Goal: Information Seeking & Learning: Learn about a topic

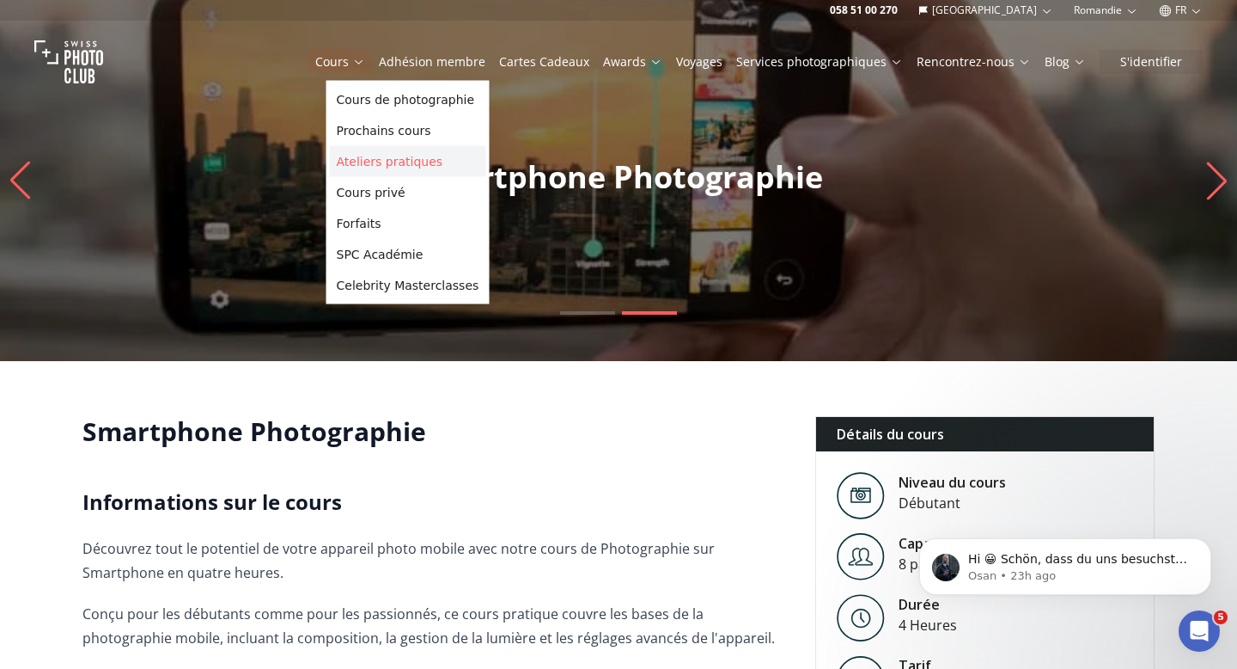
click at [372, 170] on link "Ateliers pratiques" at bounding box center [408, 161] width 156 height 31
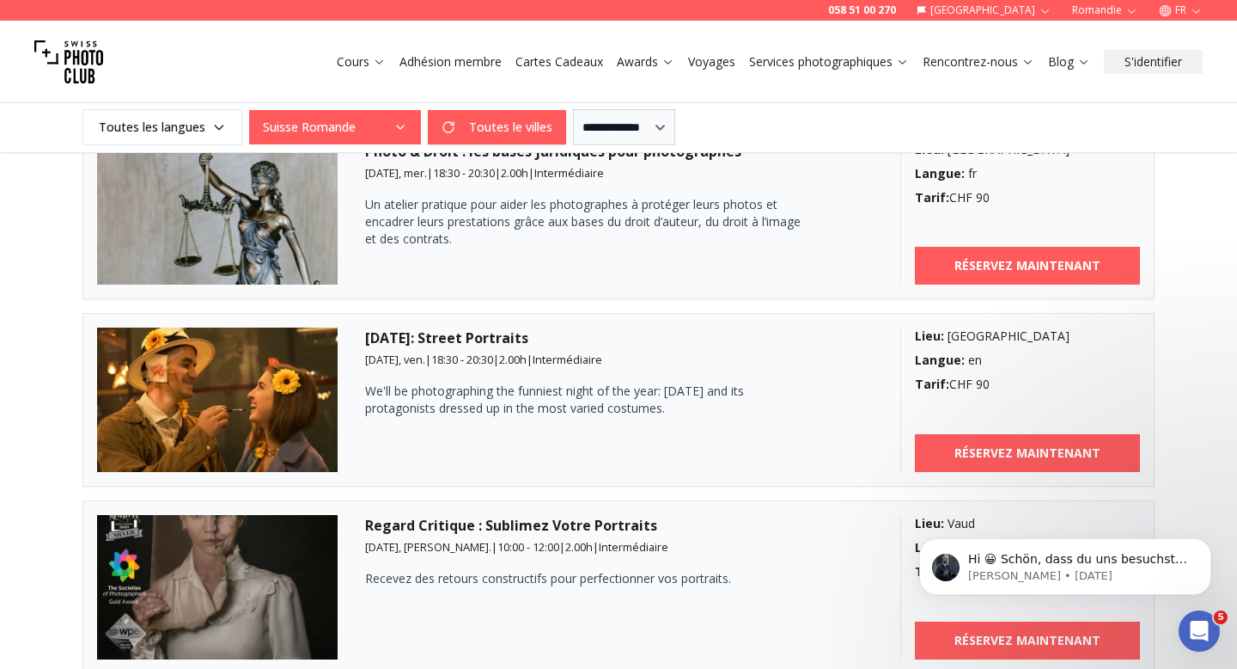
scroll to position [1231, 0]
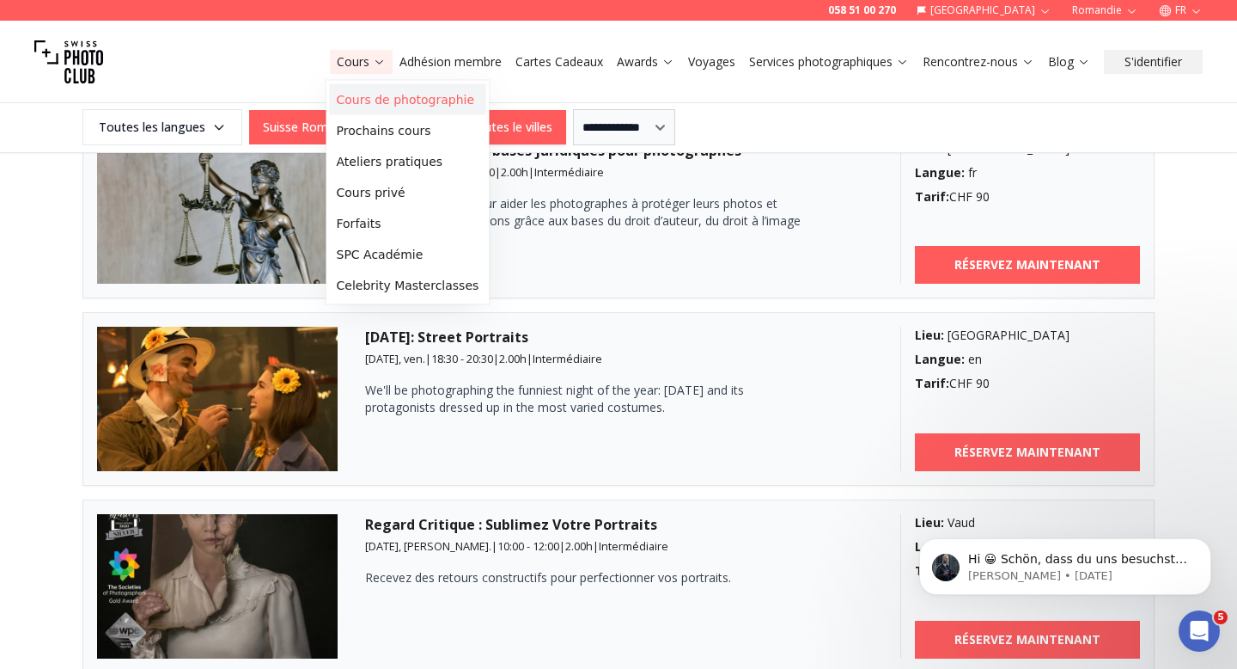
click at [375, 97] on link "Cours de photographie" at bounding box center [408, 99] width 156 height 31
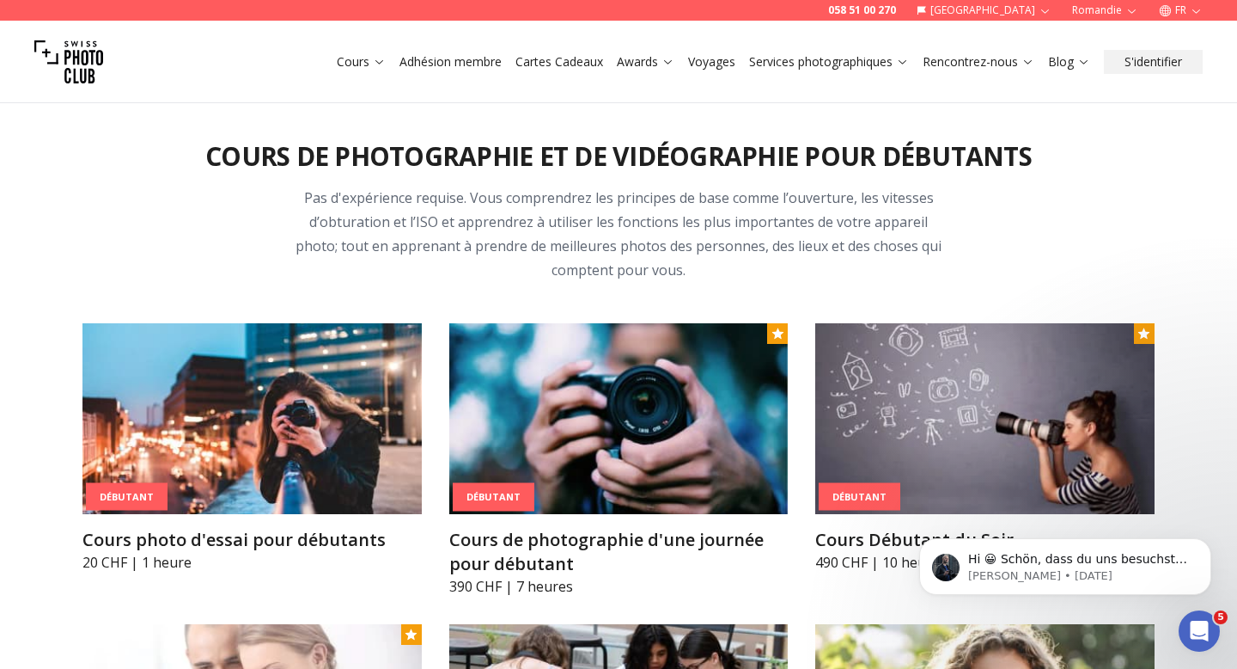
scroll to position [672, 0]
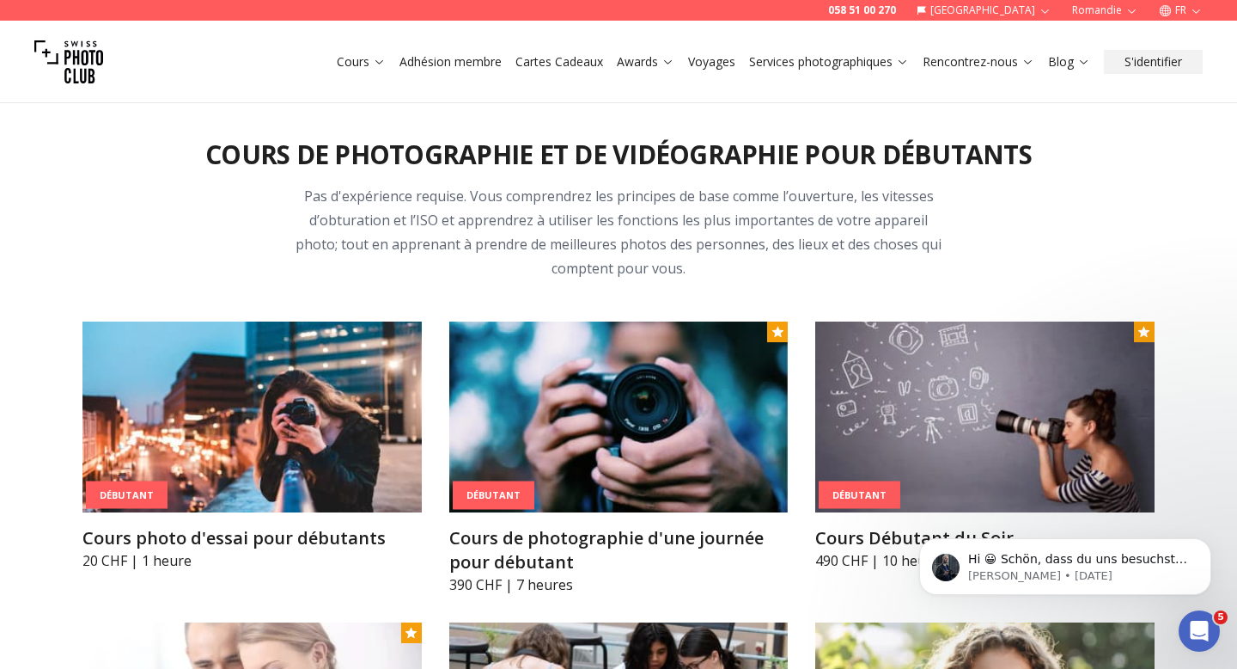
click at [342, 485] on img at bounding box center [251, 416] width 339 height 191
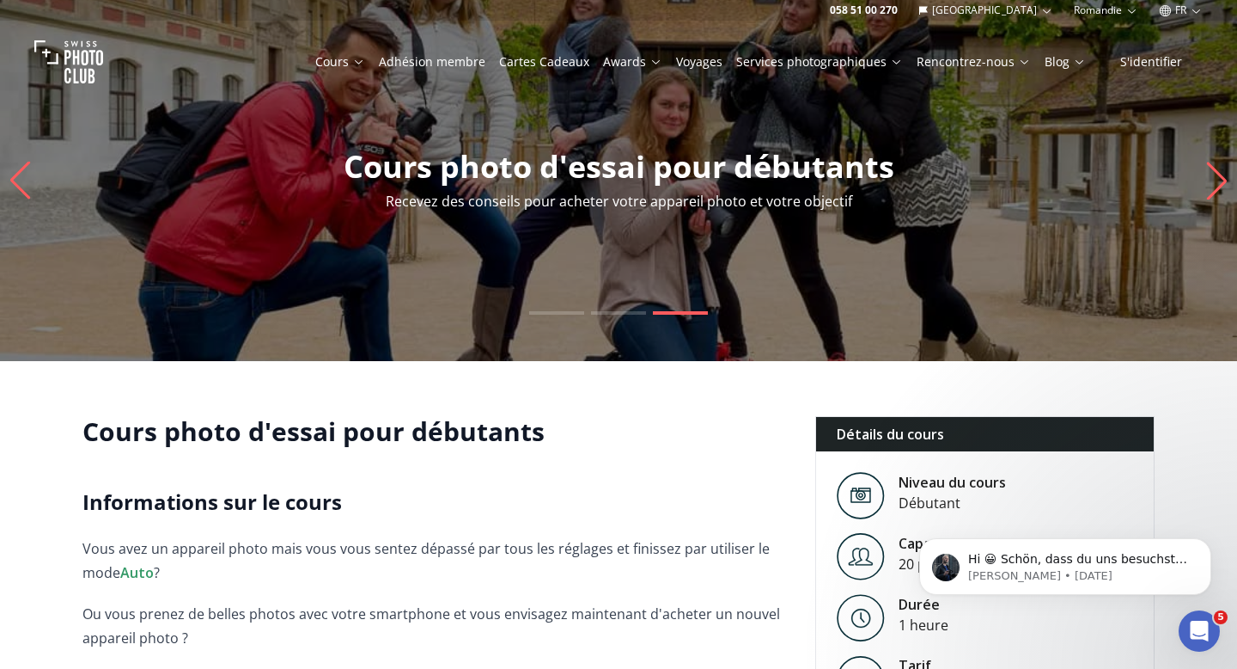
scroll to position [58, 0]
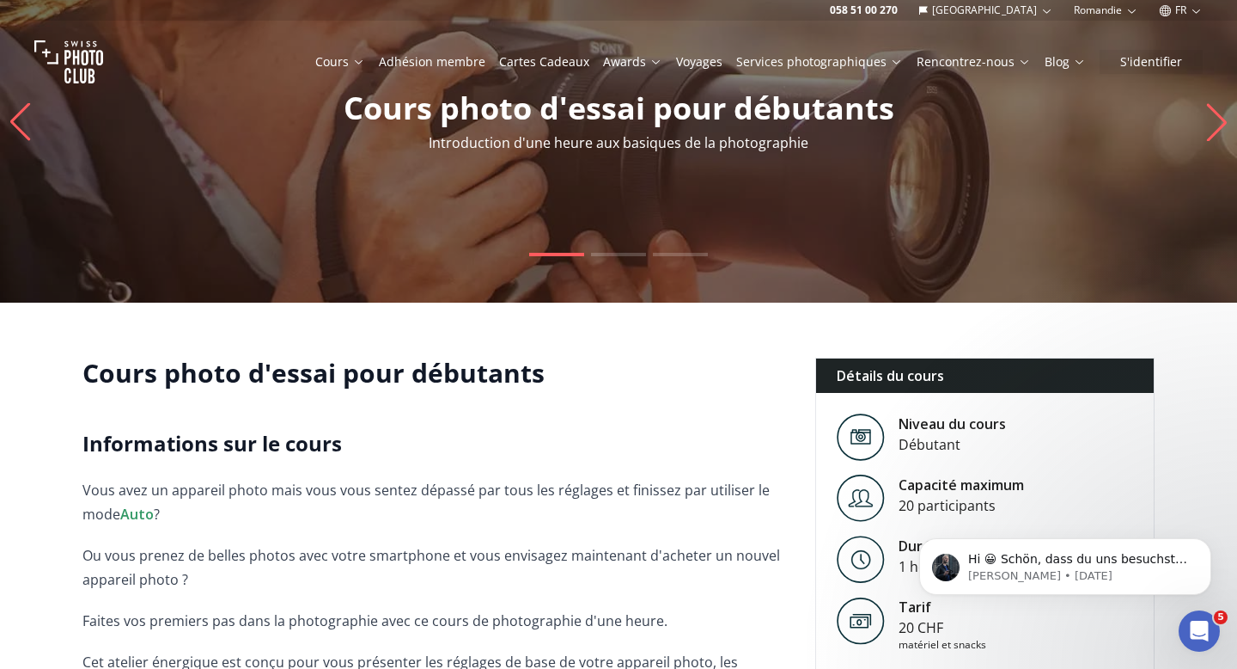
click at [1188, 11] on button "FR" at bounding box center [1181, 10] width 58 height 21
click at [1188, 80] on link "en" at bounding box center [1180, 79] width 35 height 21
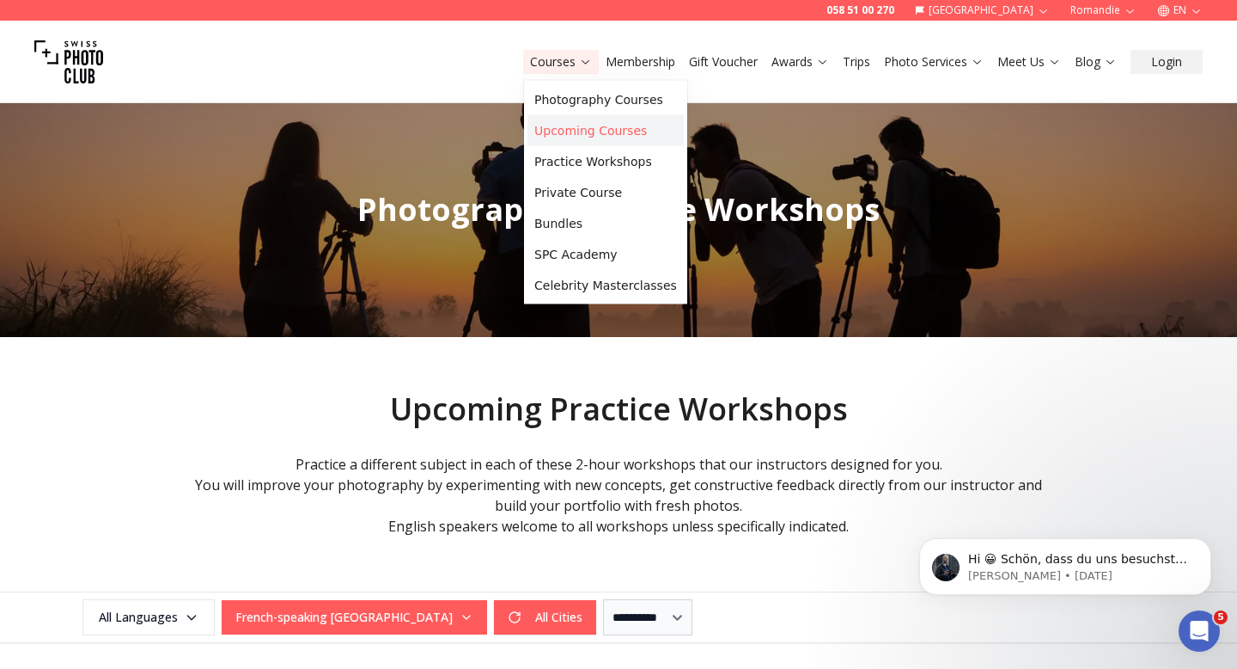
click at [576, 135] on link "Upcoming Courses" at bounding box center [606, 130] width 156 height 31
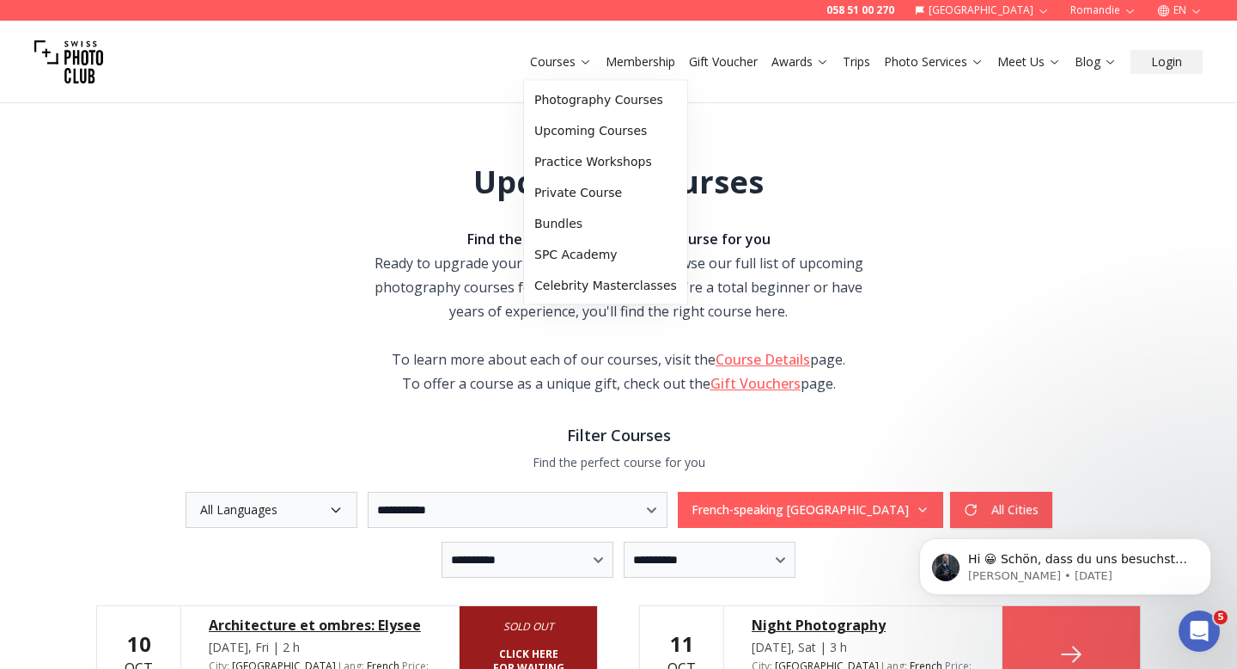
click at [553, 63] on link "Courses" at bounding box center [561, 61] width 62 height 17
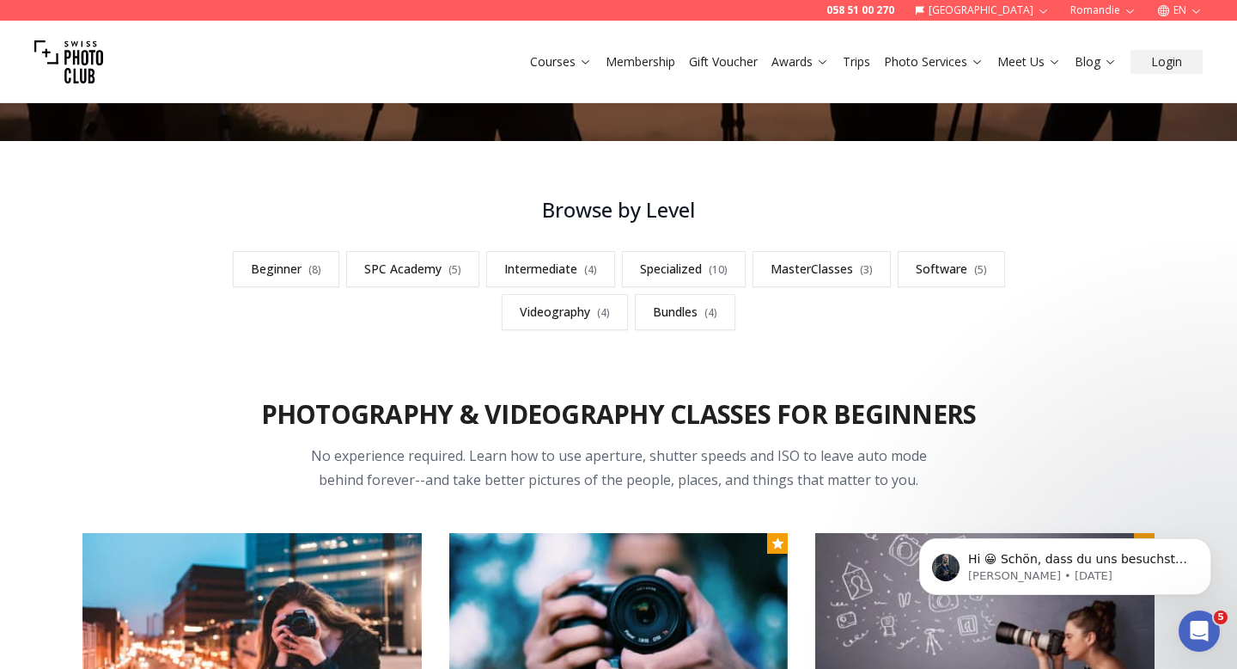
scroll to position [601, 0]
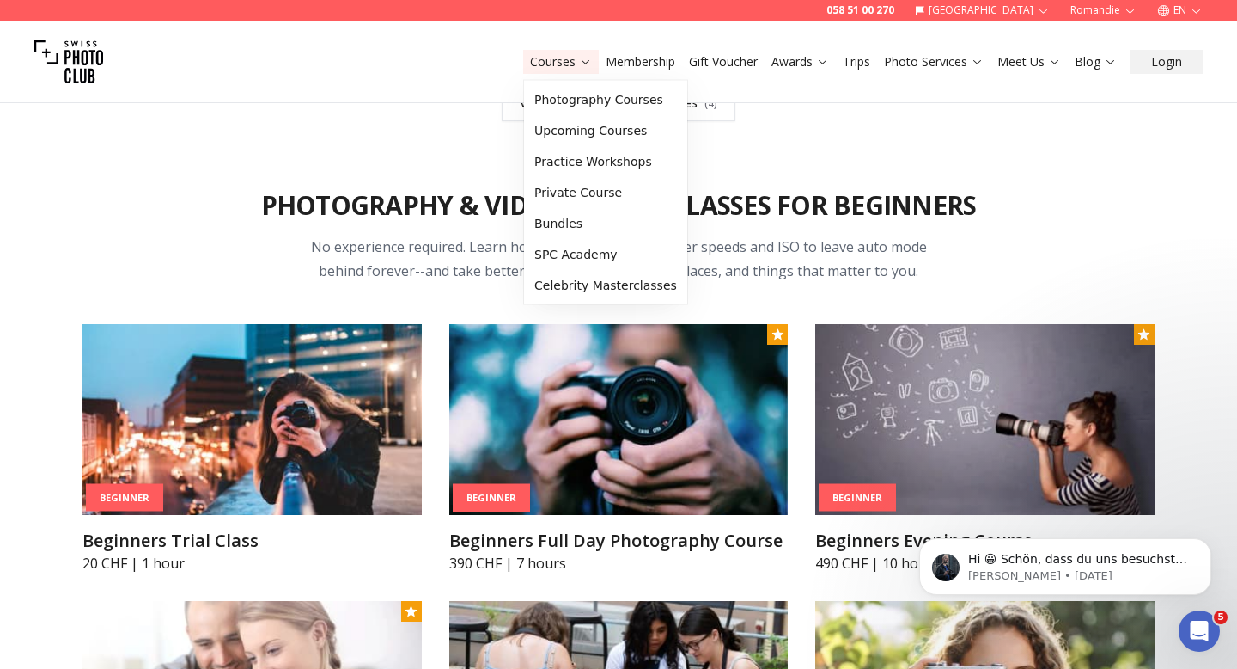
click at [575, 62] on link "Courses" at bounding box center [561, 61] width 62 height 17
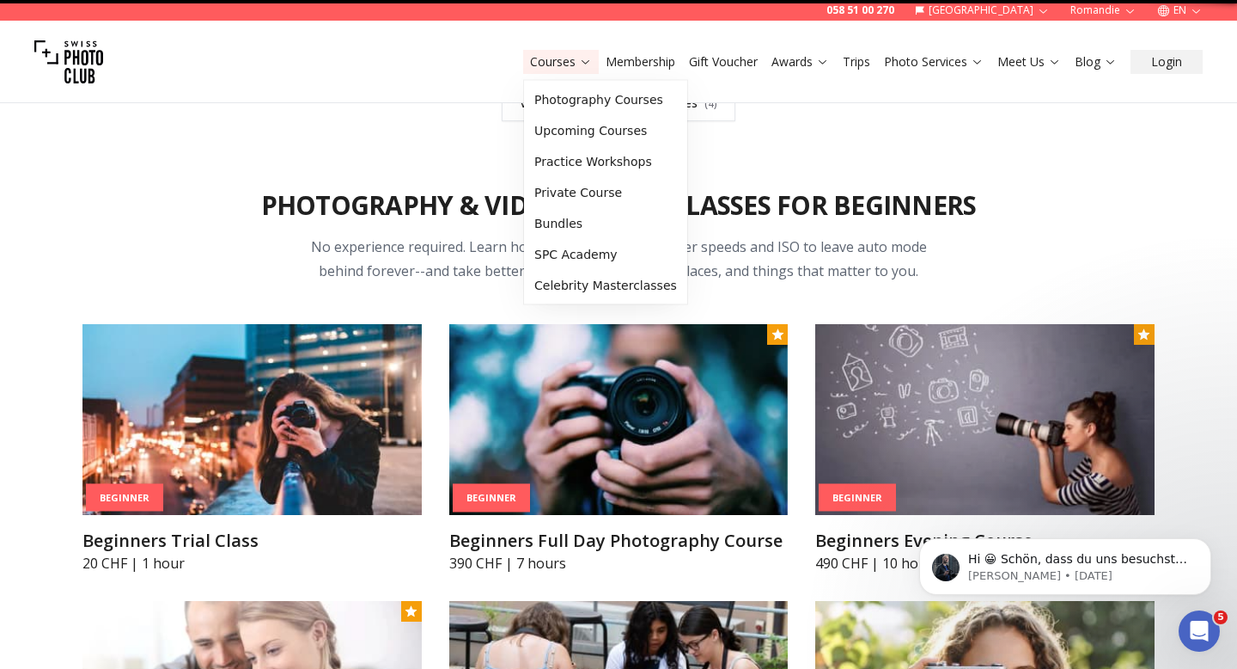
scroll to position [0, 0]
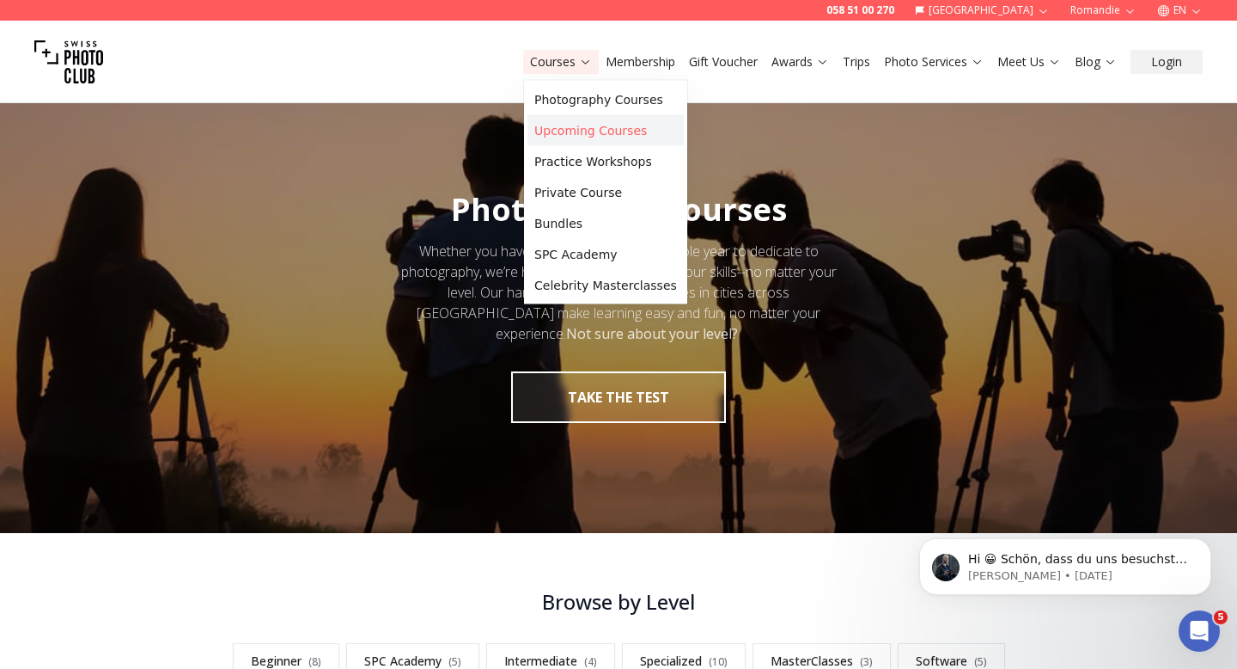
click at [588, 142] on link "Upcoming Courses" at bounding box center [606, 130] width 156 height 31
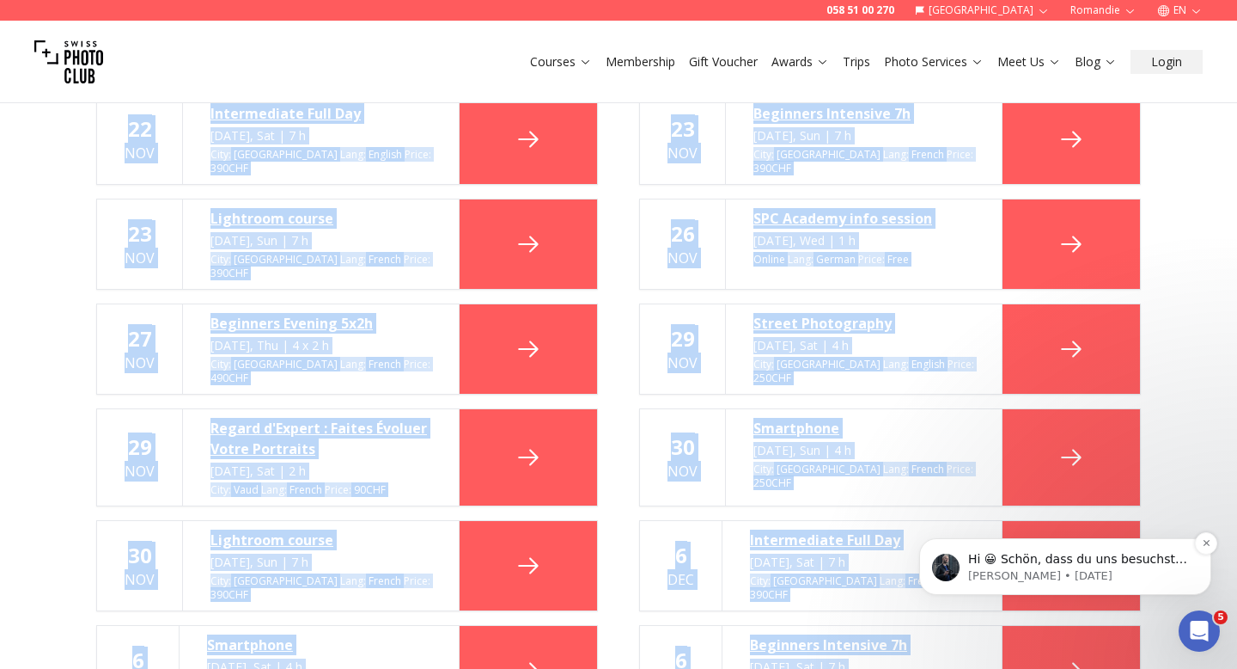
scroll to position [4159, 0]
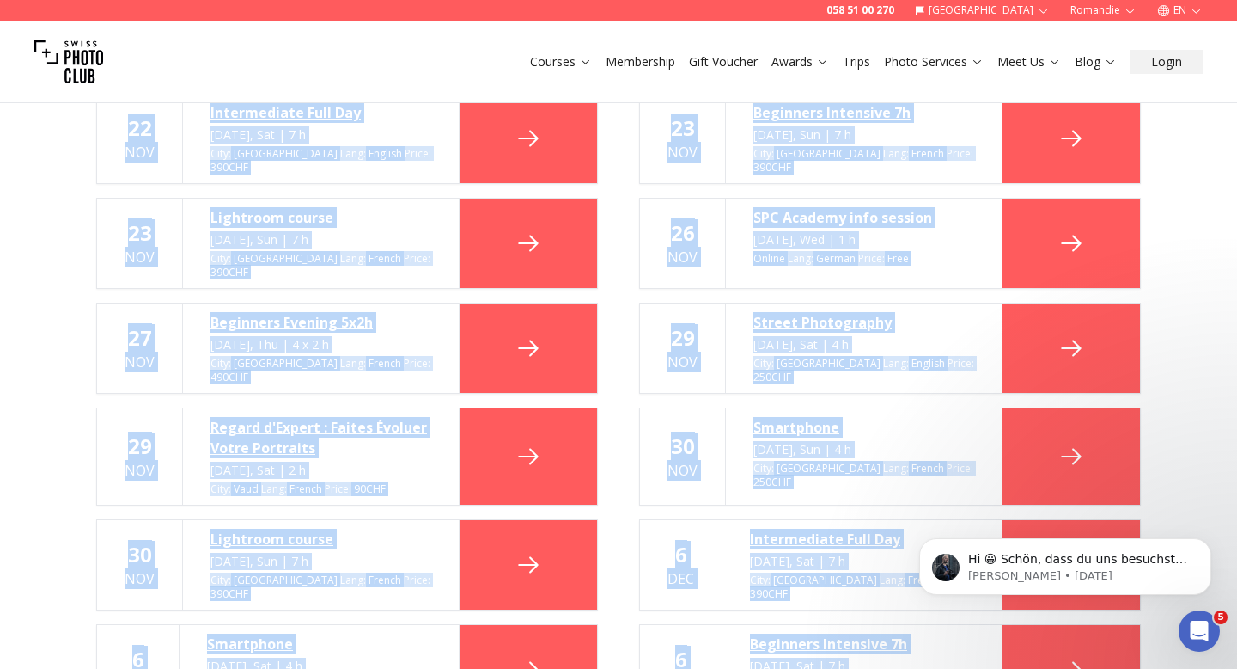
drag, startPoint x: 998, startPoint y: 712, endPoint x: 973, endPoint y: 456, distance: 257.3
copy div "10 Oct Architecture et ombres: Elysee Oct 10, Fri | 2 h City : Lausanne Lang : …"
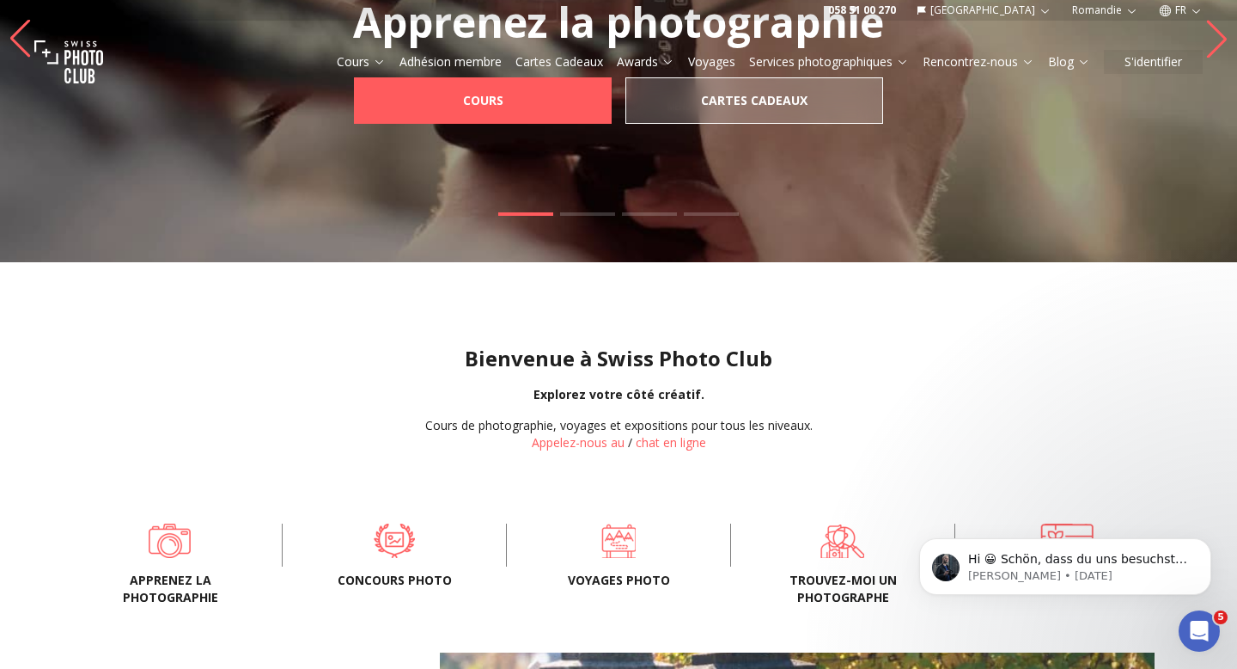
scroll to position [32, 0]
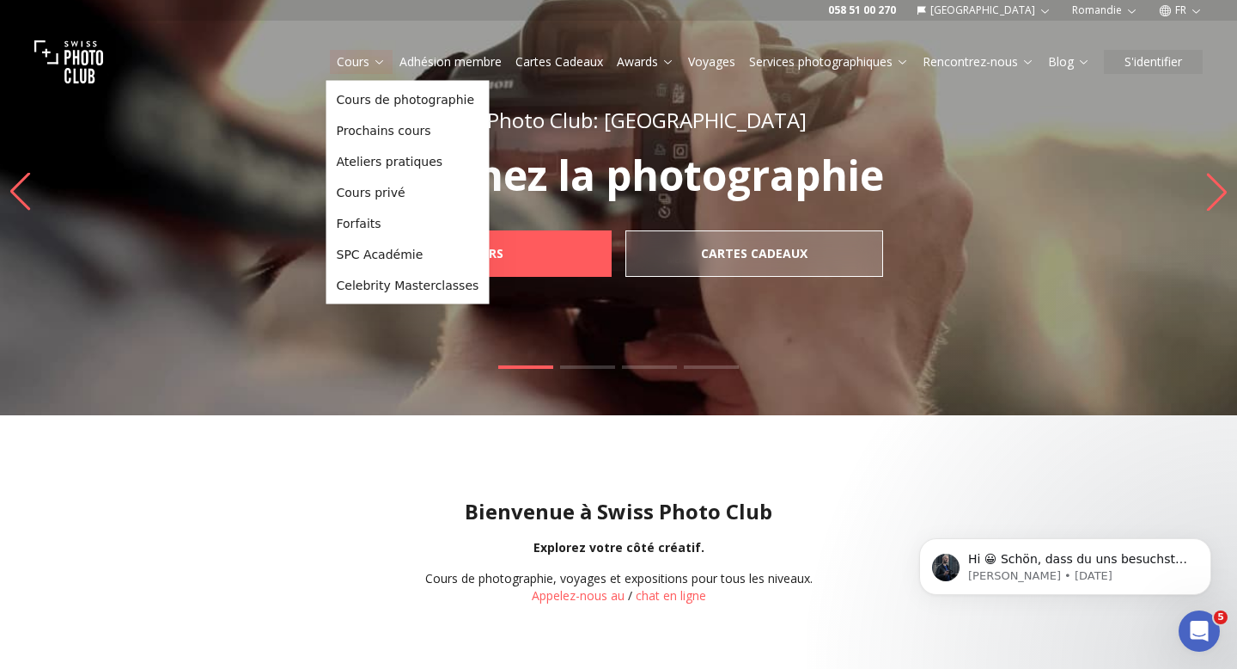
click at [367, 64] on link "Cours" at bounding box center [361, 61] width 49 height 17
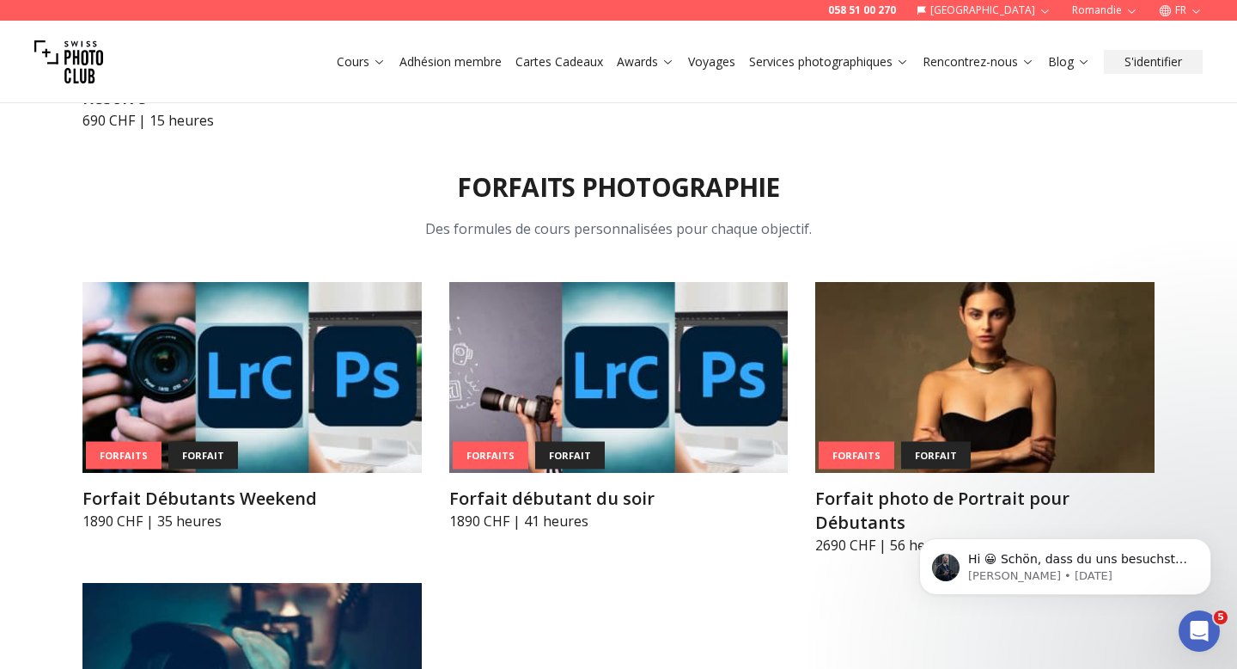
scroll to position [6646, 0]
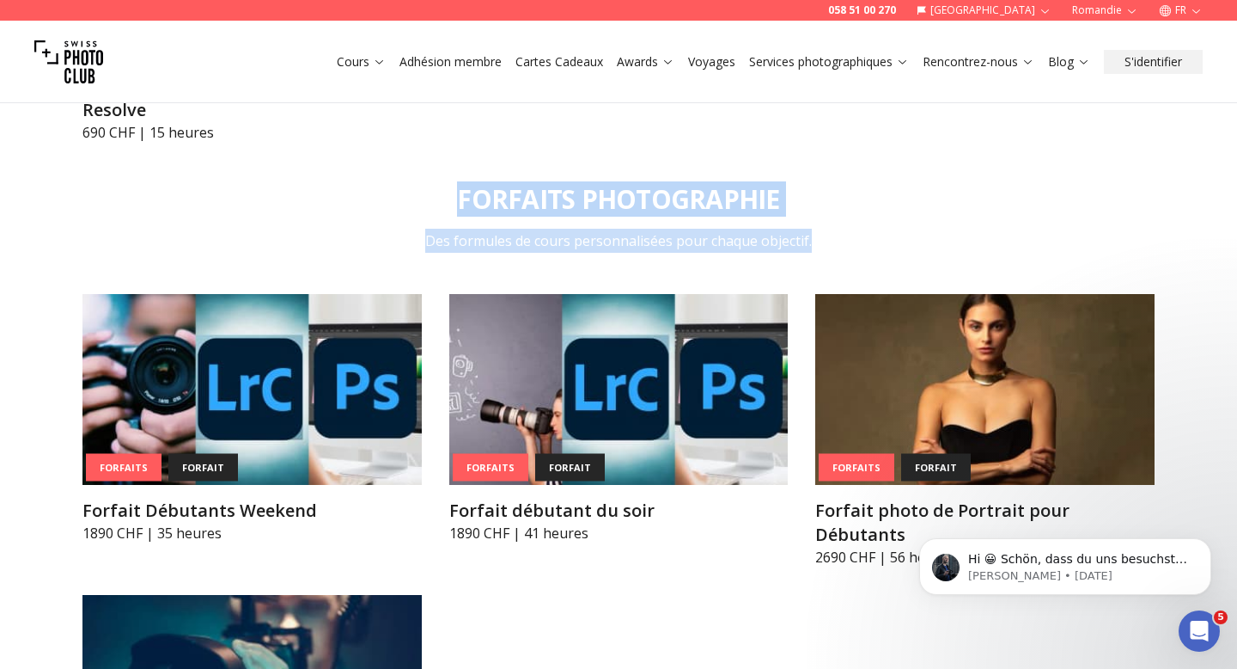
drag, startPoint x: 457, startPoint y: 177, endPoint x: 821, endPoint y: 217, distance: 366.6
click at [821, 217] on div "Forfaits Photographie Des formules de cours personnalisées pour chaque objectif…" at bounding box center [619, 493] width 1100 height 701
copy div "Forfaits Photographie Des formules de cours personnalisées pour chaque objectif."
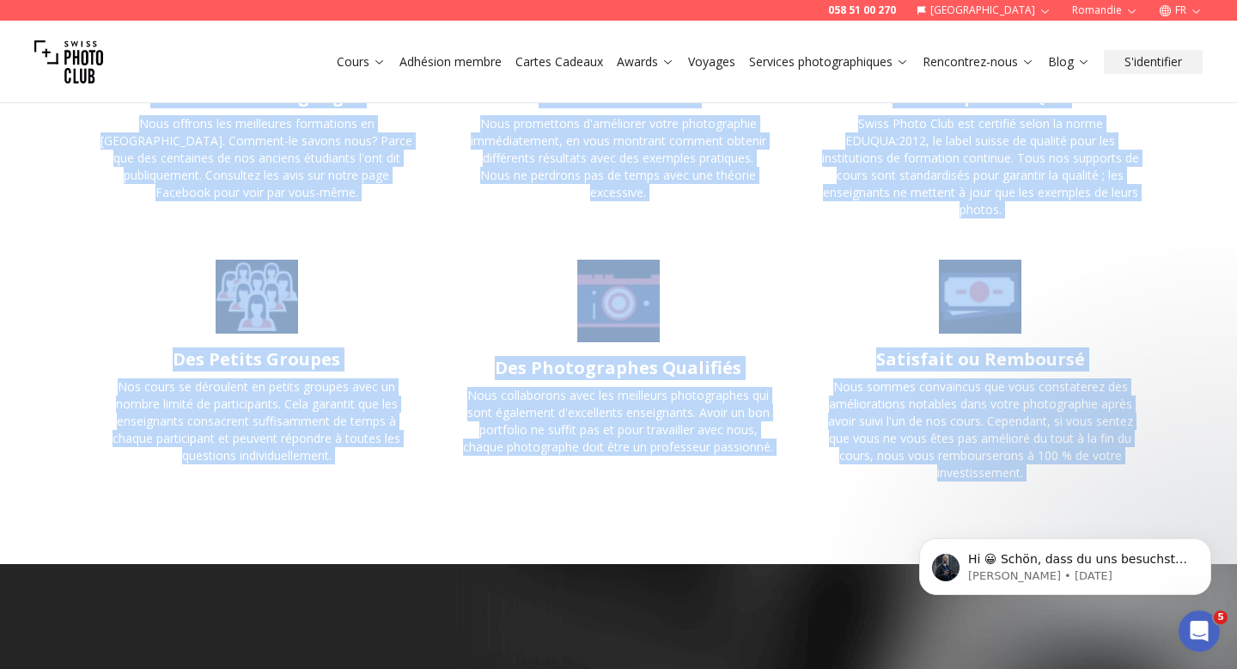
scroll to position [7775, 0]
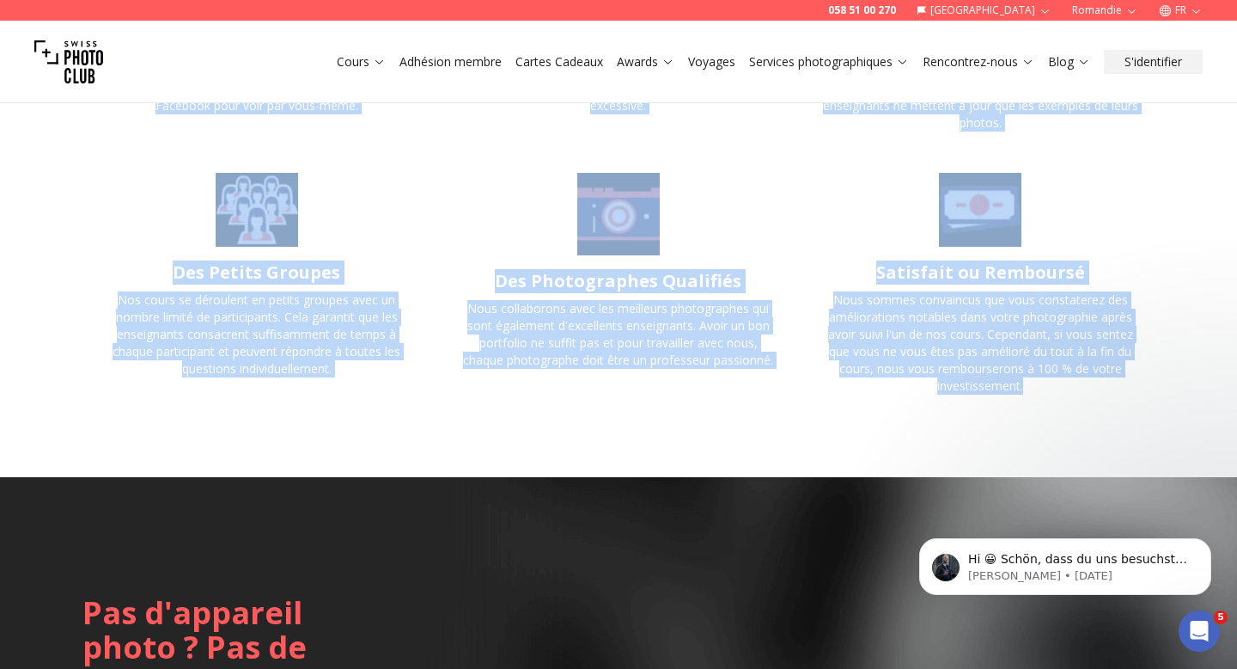
drag, startPoint x: 197, startPoint y: 198, endPoint x: 1072, endPoint y: 339, distance: 887.0
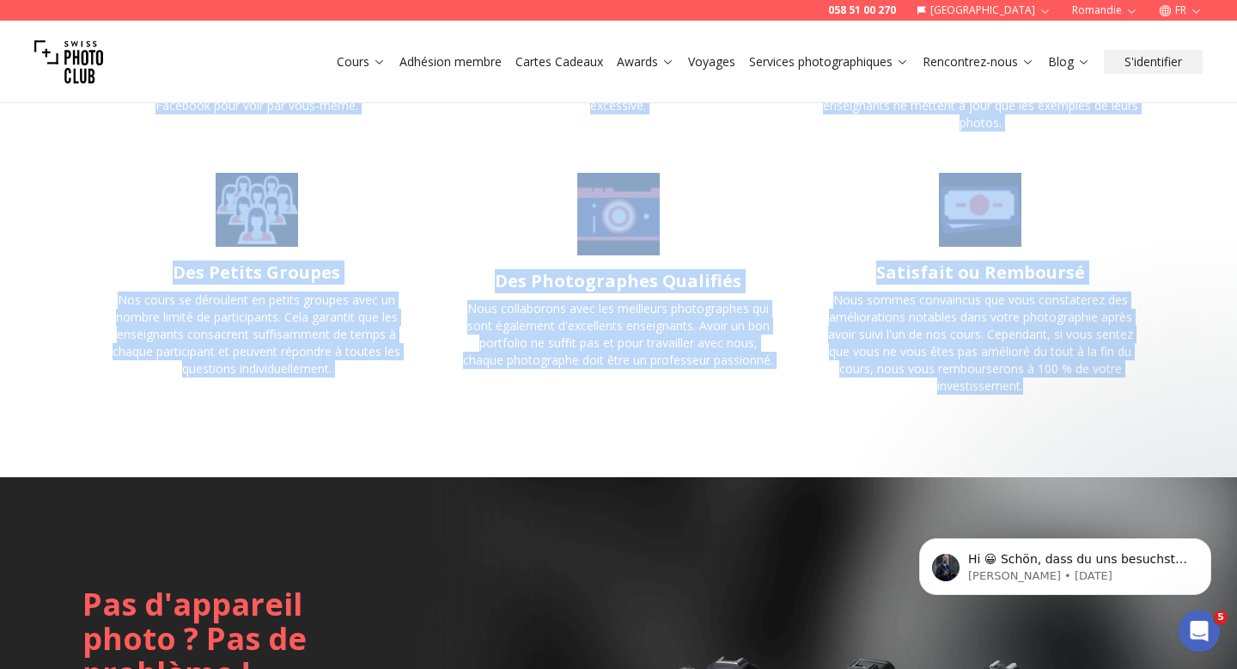
click at [1072, 339] on section "Commencez tout de suite à prendre de meilleurs photos Nous ne perdons pas de te…" at bounding box center [619, 95] width 1100 height 597
copy section "Loremipsu dolo si ametc a elitsed do eiusmodte incidi Utla et dolorem ali en ad…"
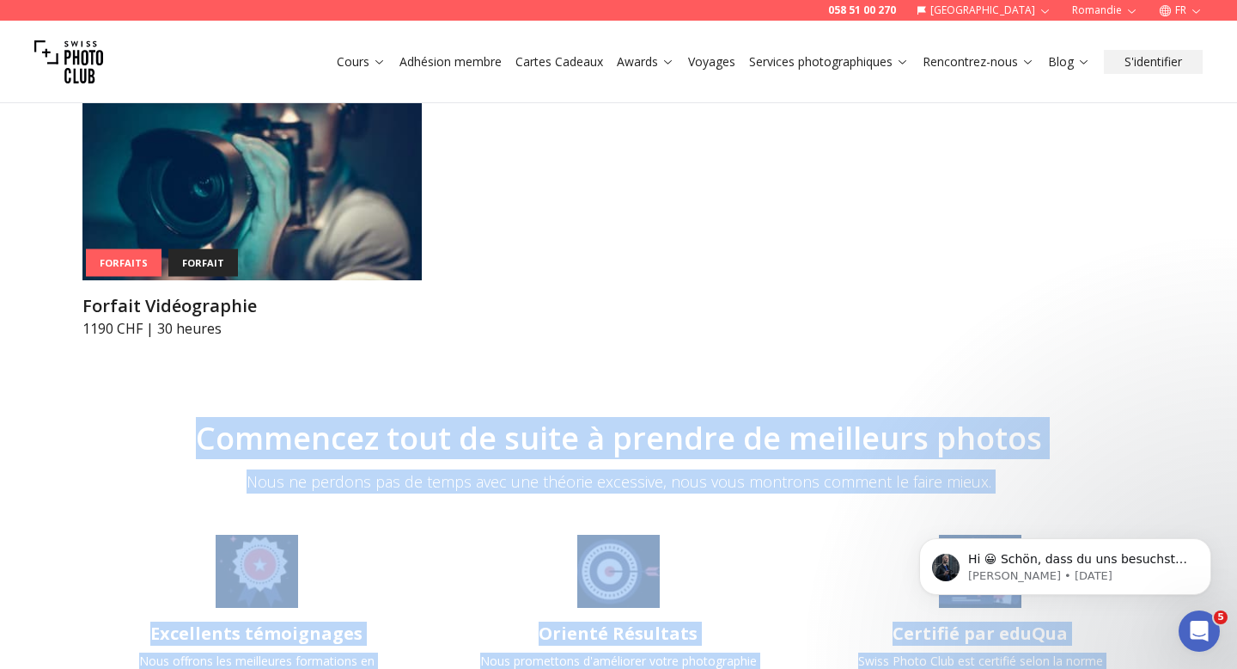
scroll to position [7147, 0]
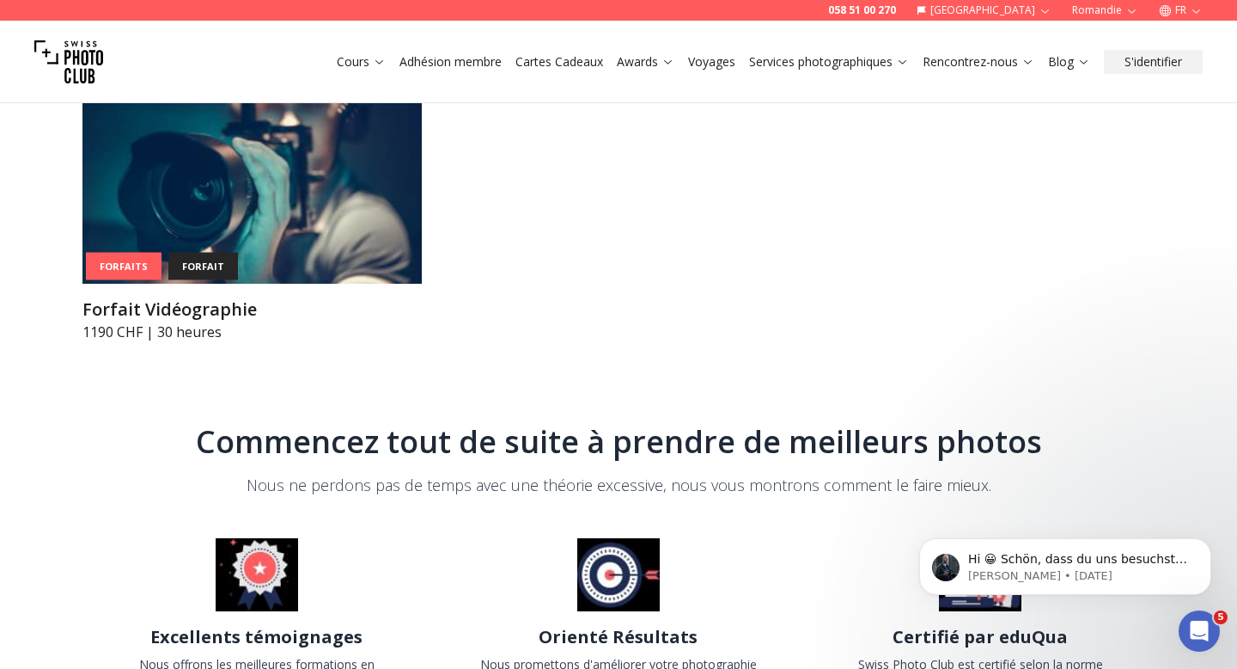
click at [599, 283] on div "Forfaits forfait Forfait Débutants Weekend 1890 CHF | 35 heures Forfaits forfai…" at bounding box center [618, 67] width 1072 height 550
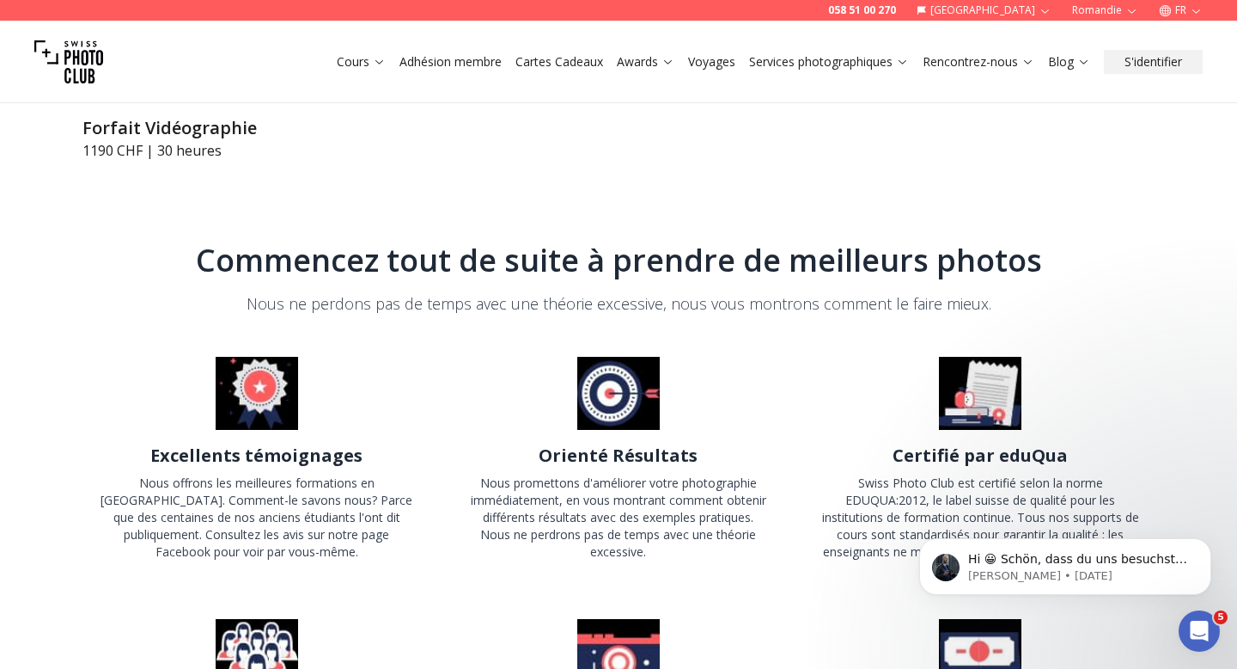
scroll to position [7359, 0]
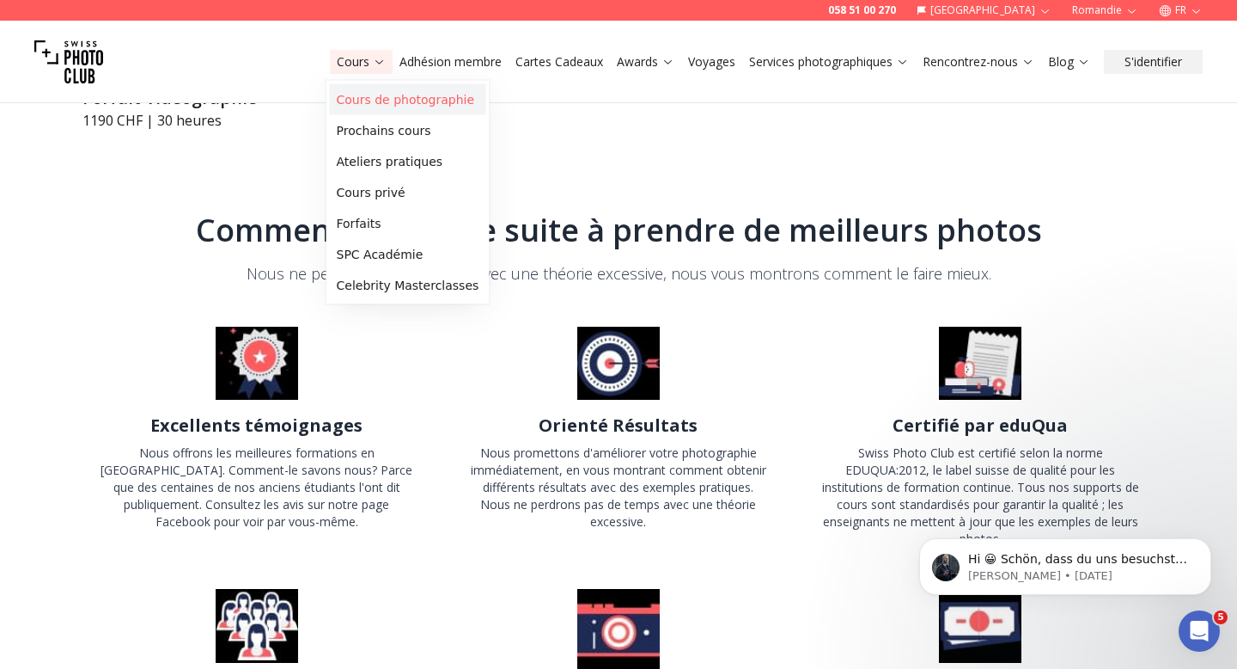
click at [360, 93] on link "Cours de photographie" at bounding box center [408, 99] width 156 height 31
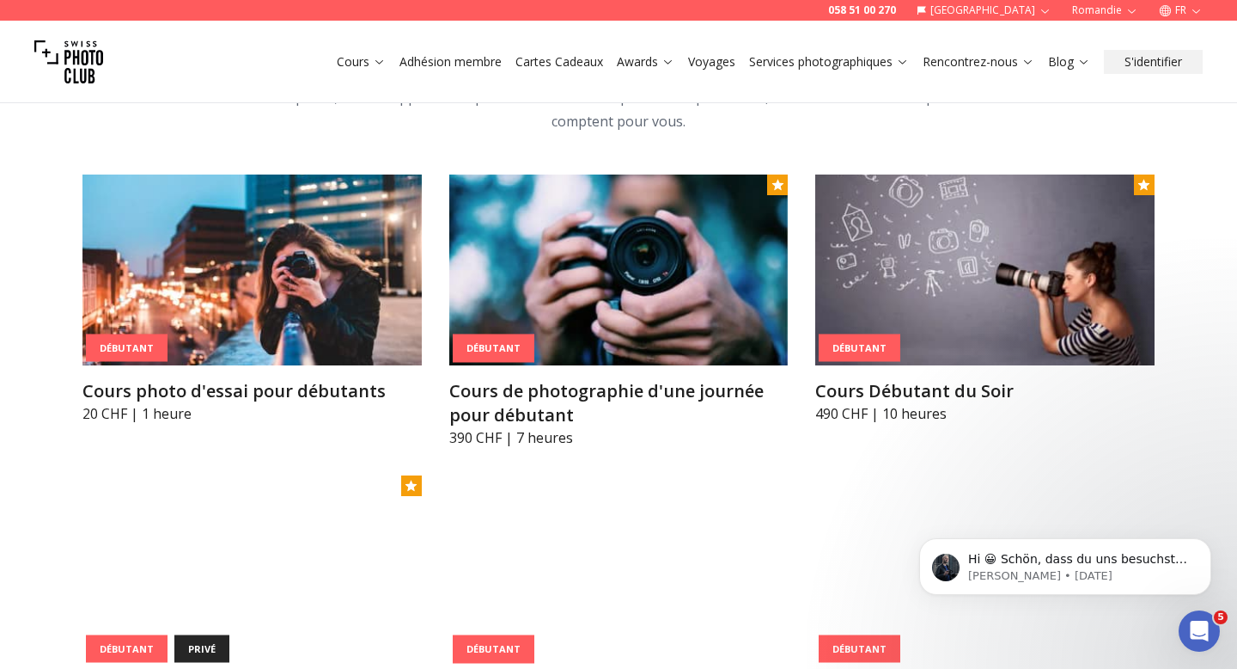
scroll to position [820, 0]
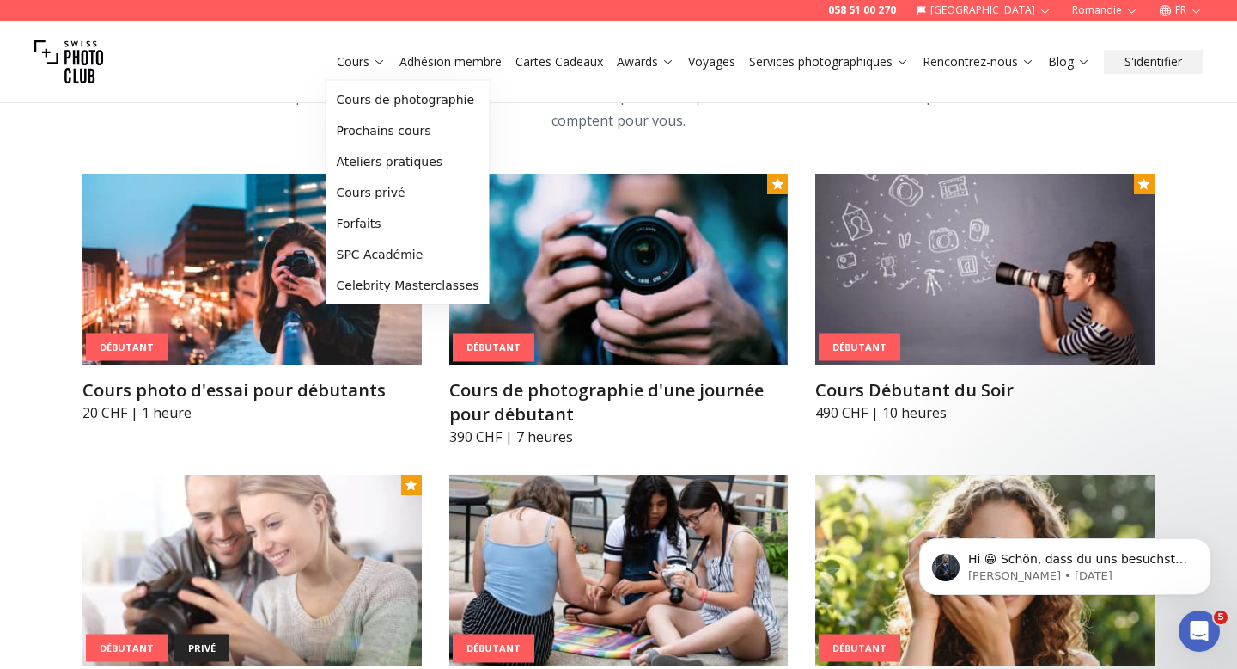
click at [363, 60] on link "Cours" at bounding box center [361, 61] width 49 height 17
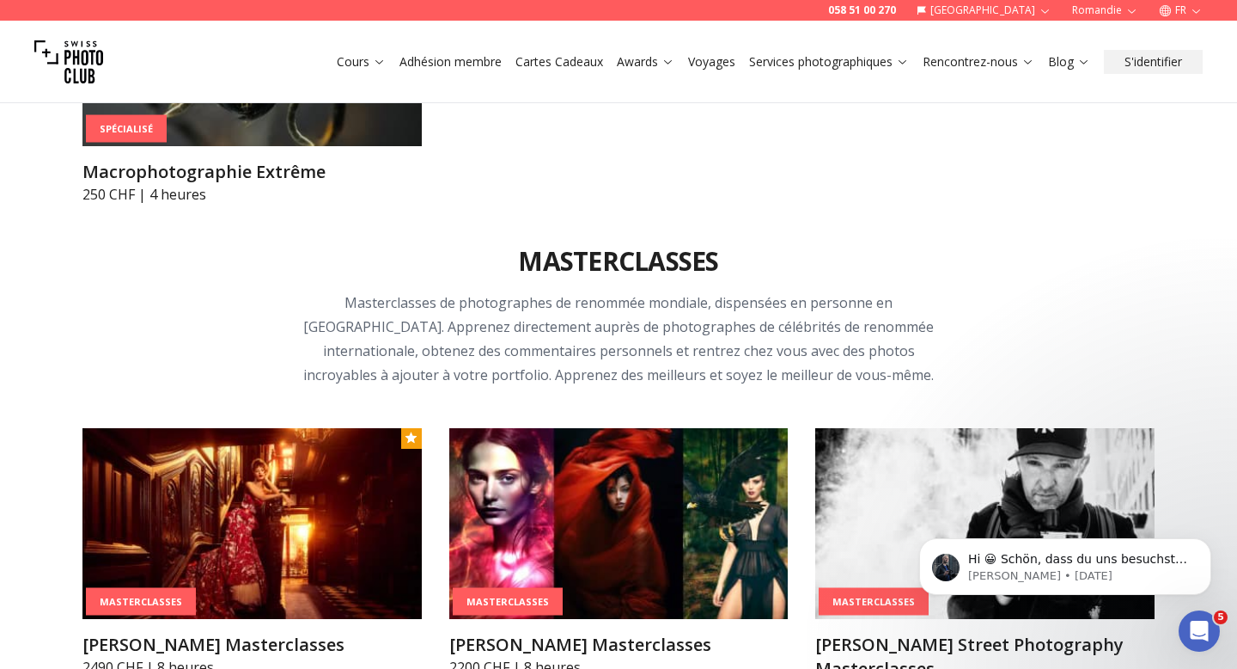
scroll to position [4927, 0]
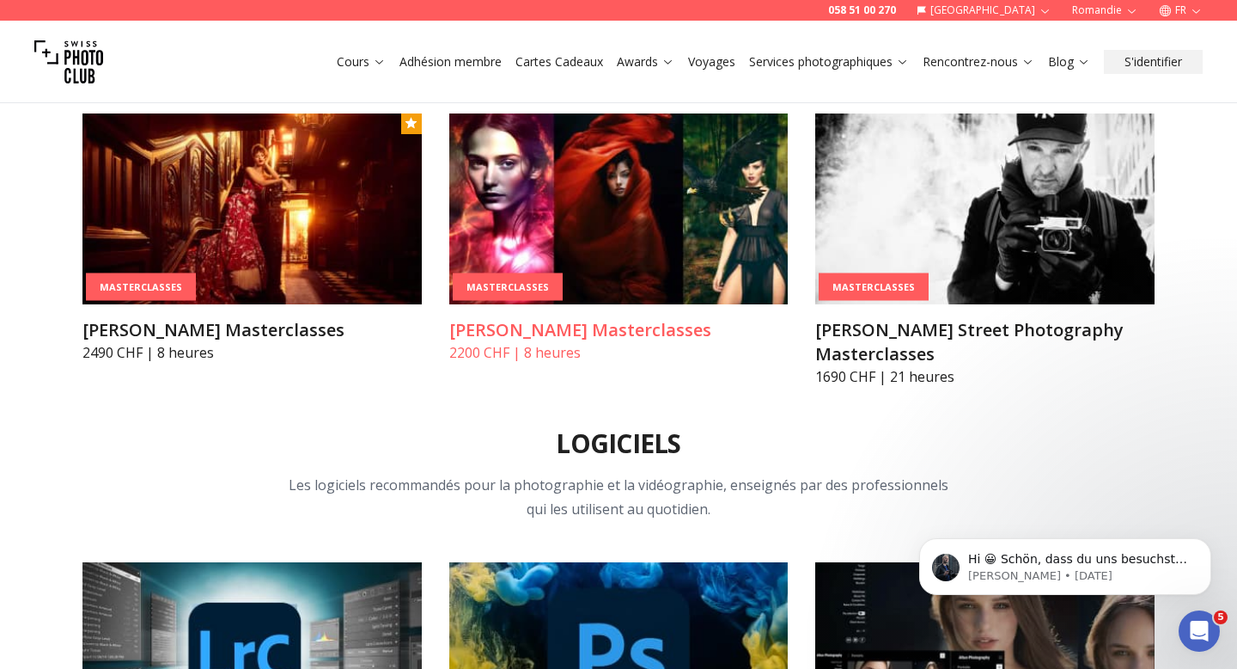
click at [626, 228] on img at bounding box center [618, 208] width 339 height 191
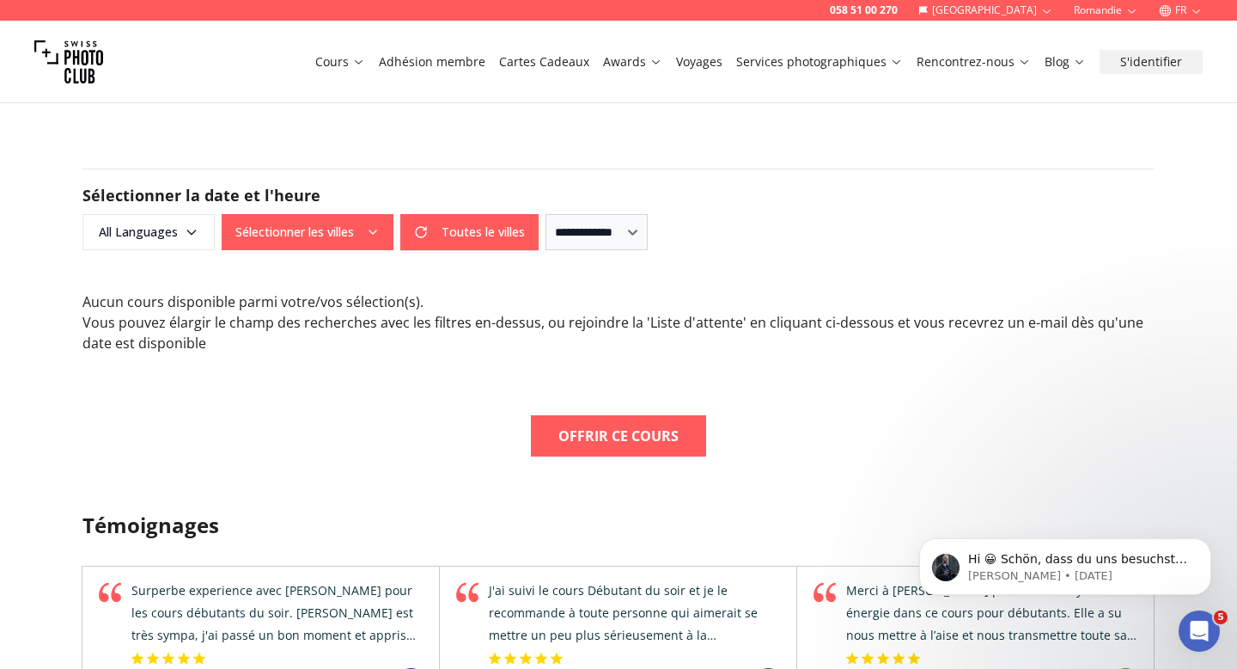
scroll to position [886, 0]
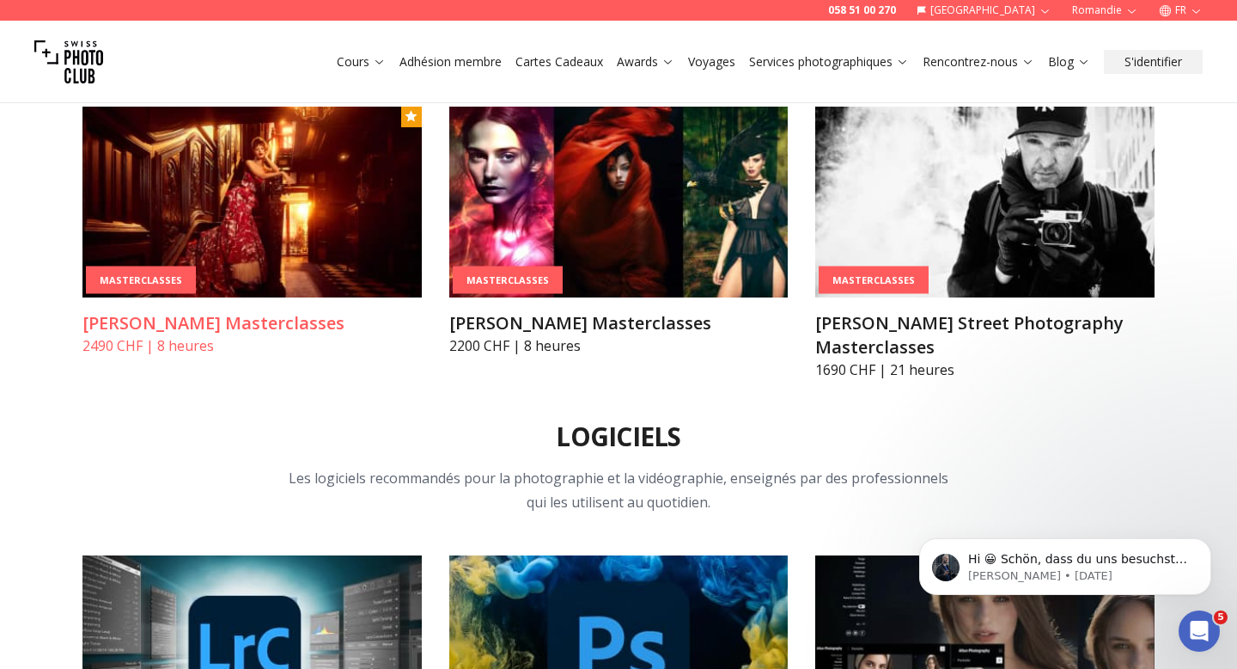
scroll to position [4930, 0]
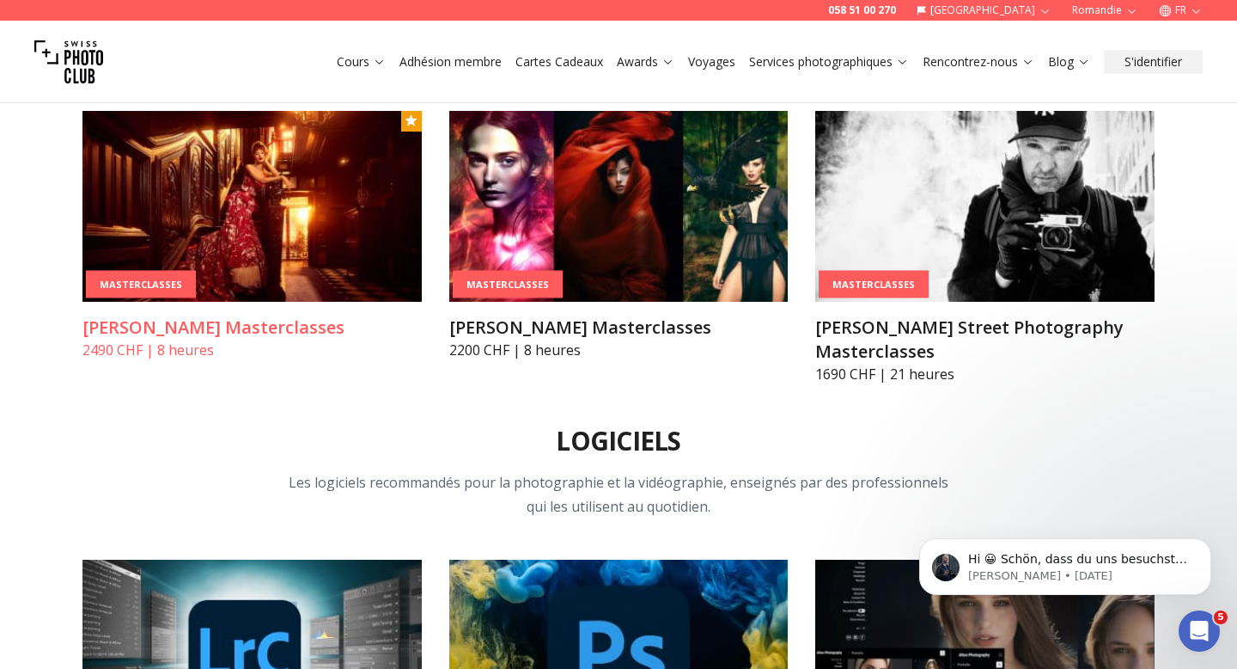
click at [272, 225] on img at bounding box center [251, 206] width 339 height 191
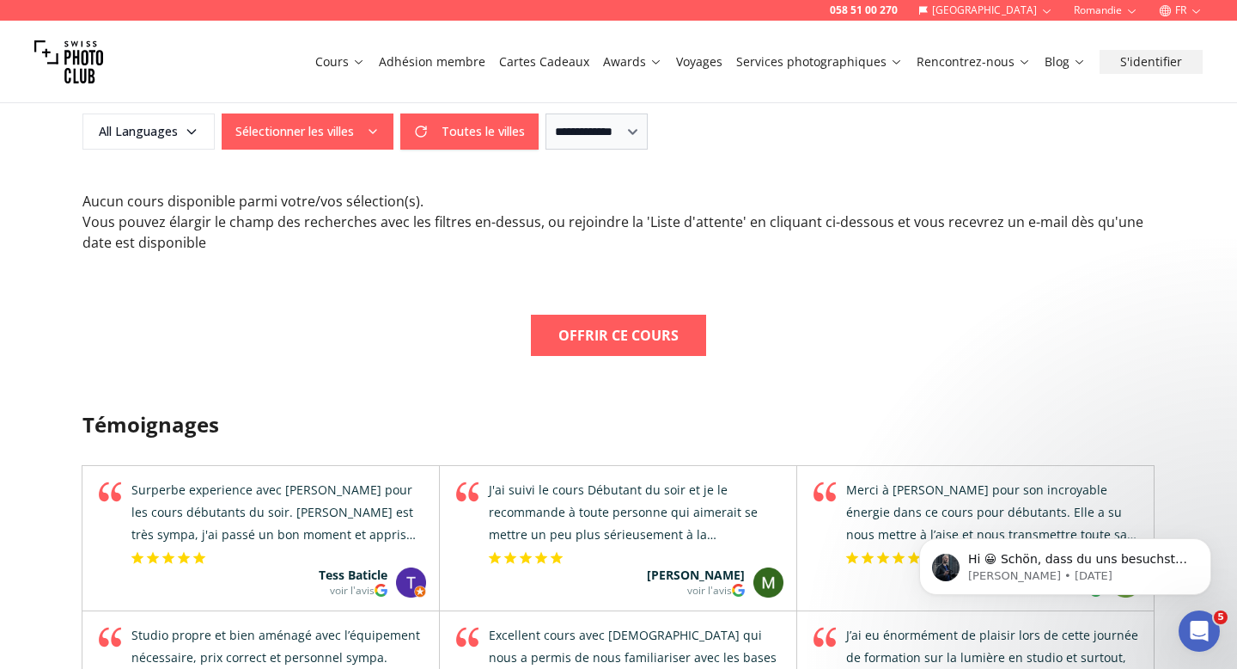
scroll to position [1016, 0]
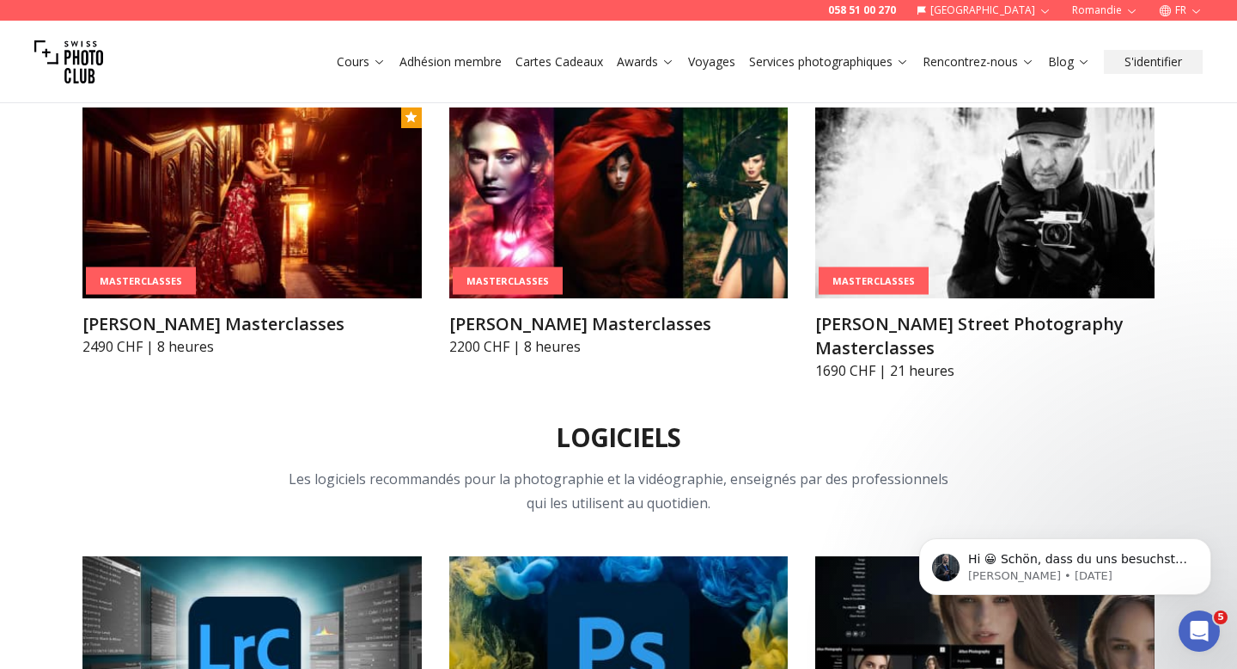
scroll to position [4978, 0]
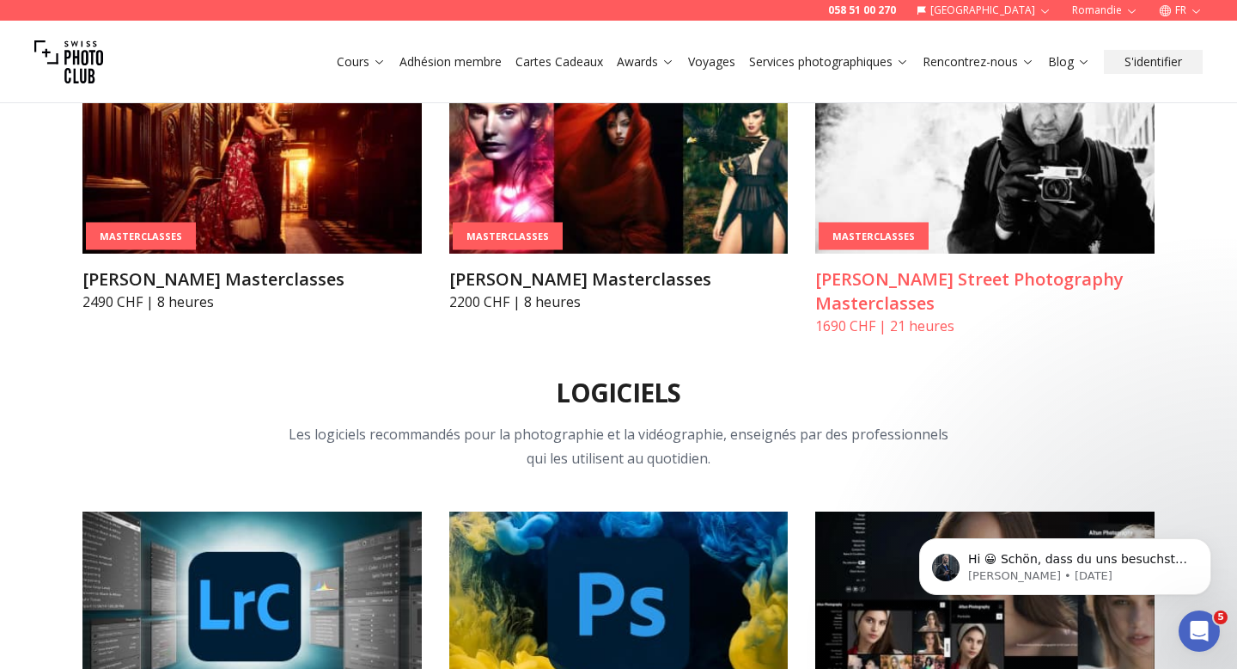
click at [943, 184] on img at bounding box center [984, 158] width 339 height 191
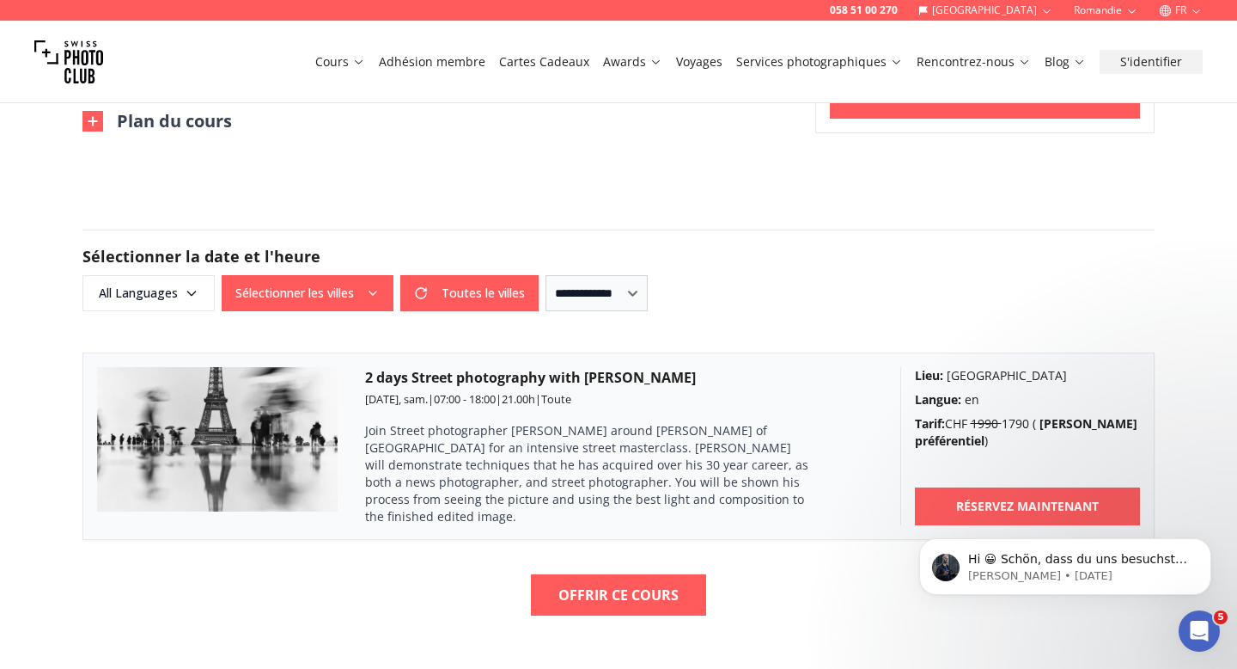
scroll to position [1160, 0]
